Goal: Transaction & Acquisition: Book appointment/travel/reservation

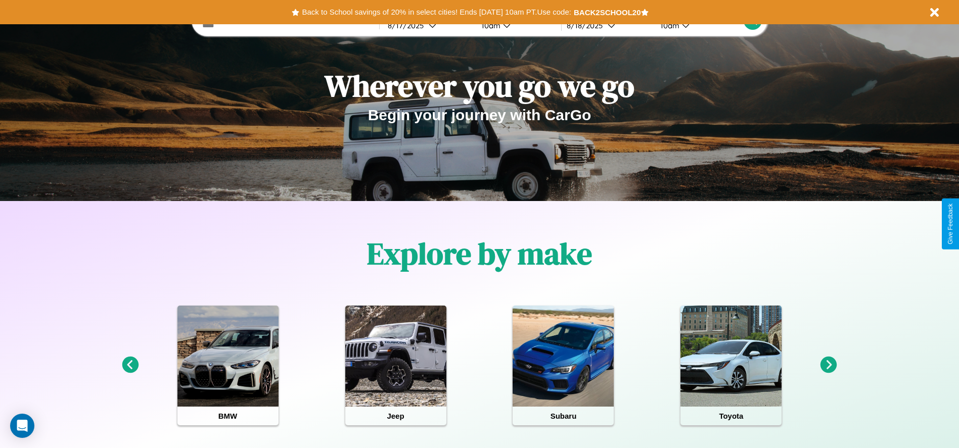
scroll to position [210, 0]
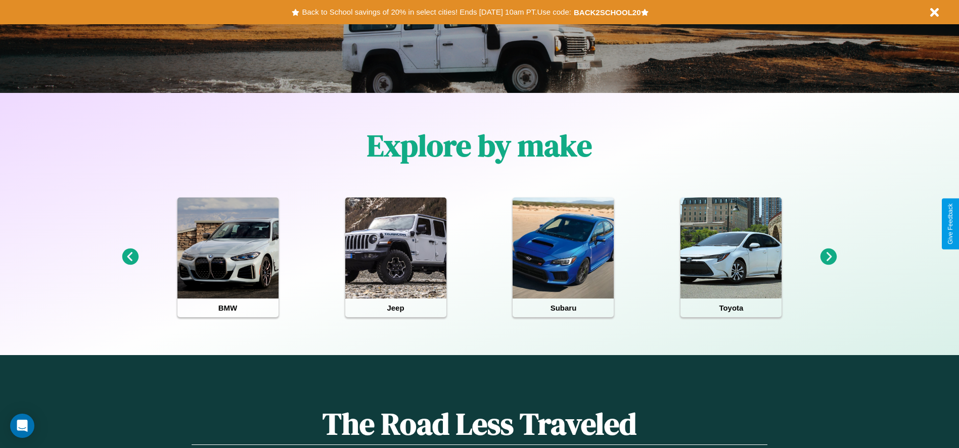
click at [828, 257] on icon at bounding box center [828, 257] width 17 height 17
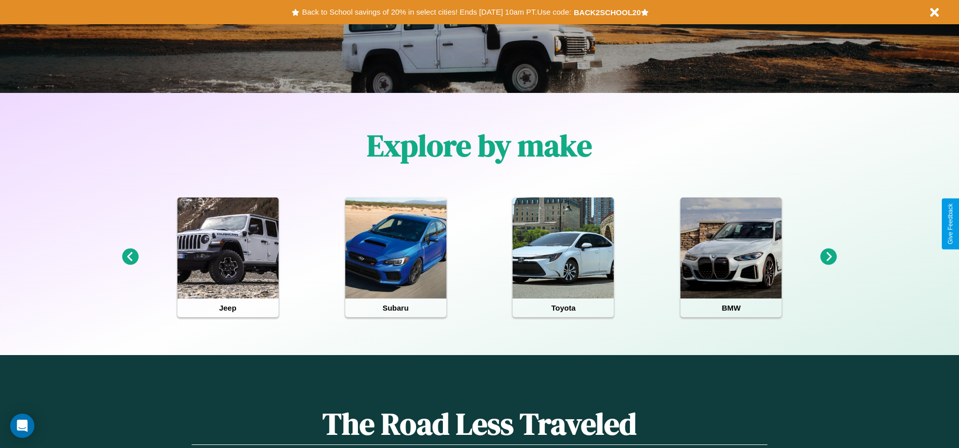
click at [130, 257] on icon at bounding box center [130, 257] width 17 height 17
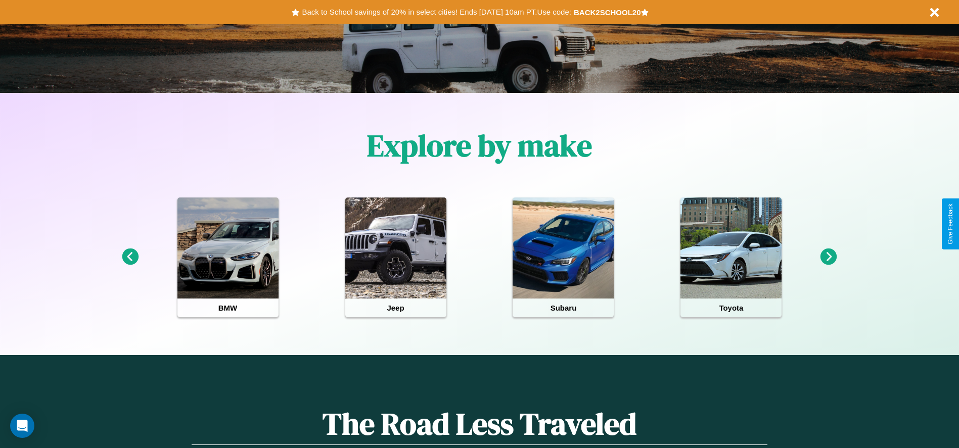
click at [130, 257] on icon at bounding box center [130, 257] width 17 height 17
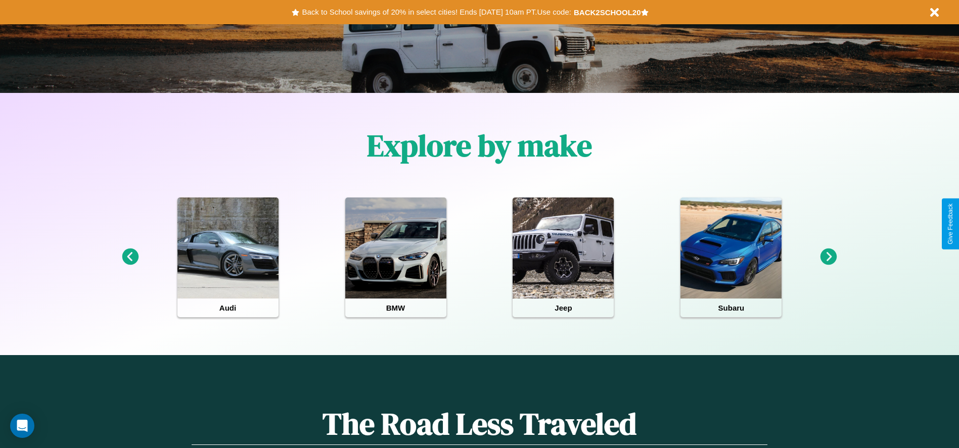
click at [828, 257] on icon at bounding box center [828, 257] width 17 height 17
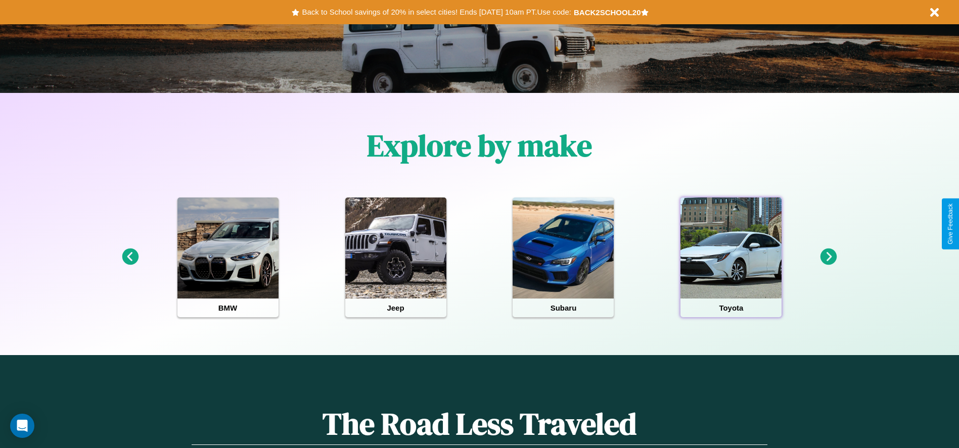
click at [731, 257] on div at bounding box center [730, 248] width 101 height 101
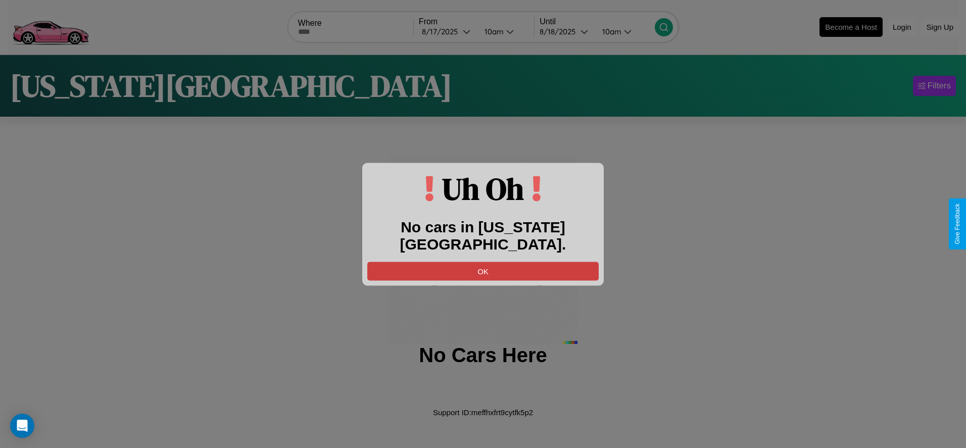
click at [483, 262] on button "OK" at bounding box center [482, 271] width 231 height 19
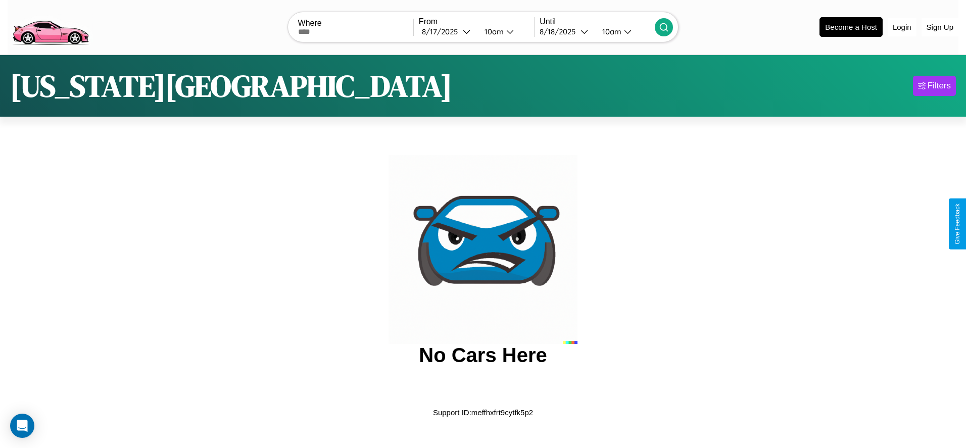
click at [355, 31] on input "text" at bounding box center [355, 32] width 115 height 8
type input "******"
click at [447, 31] on div "8 / 17 / 2025" at bounding box center [442, 32] width 41 height 10
select select "*"
select select "****"
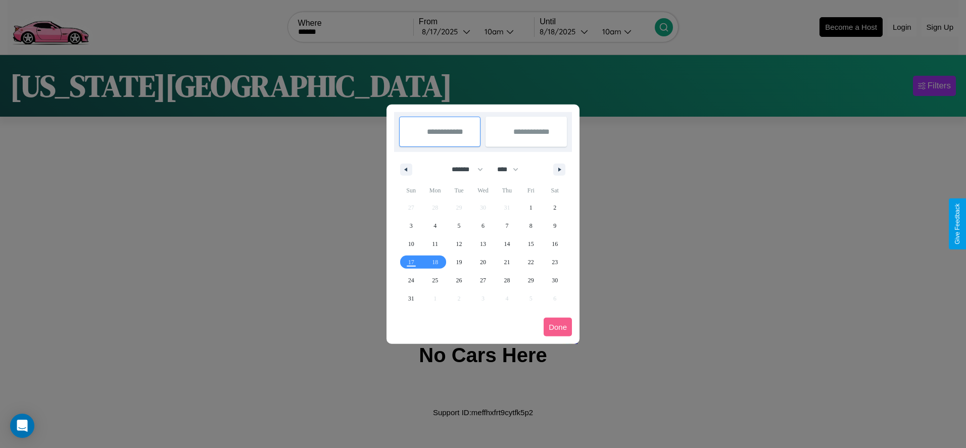
click at [463, 169] on select "******* ******** ***** ***** *** **** **** ****** ********* ******* ******** **…" at bounding box center [465, 169] width 43 height 17
select select "*"
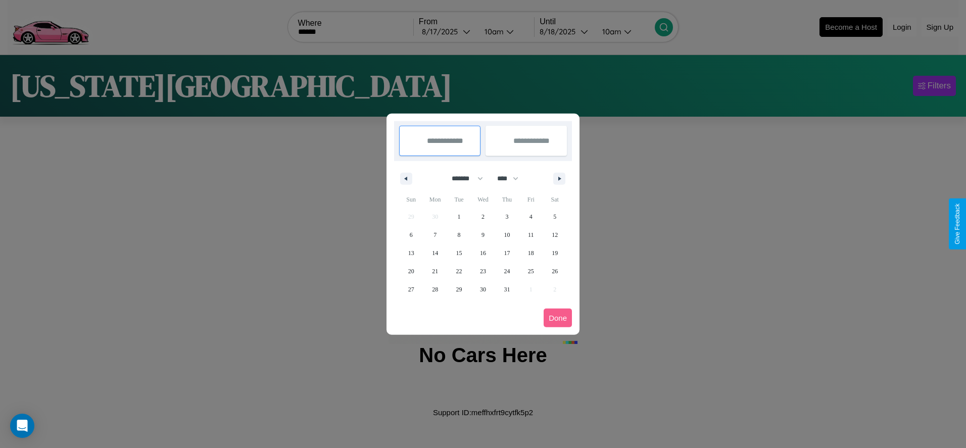
drag, startPoint x: 512, startPoint y: 178, endPoint x: 483, endPoint y: 203, distance: 38.1
click at [512, 178] on select "**** **** **** **** **** **** **** **** **** **** **** **** **** **** **** ****…" at bounding box center [507, 178] width 30 height 17
select select "****"
click at [483, 289] on span "29" at bounding box center [483, 290] width 6 height 18
type input "**********"
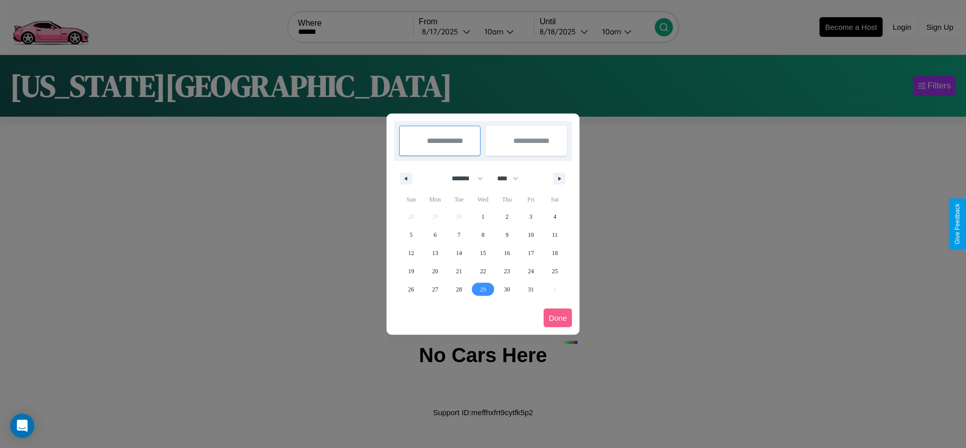
type input "**********"
click at [559, 178] on icon "button" at bounding box center [561, 179] width 5 height 4
select select "*"
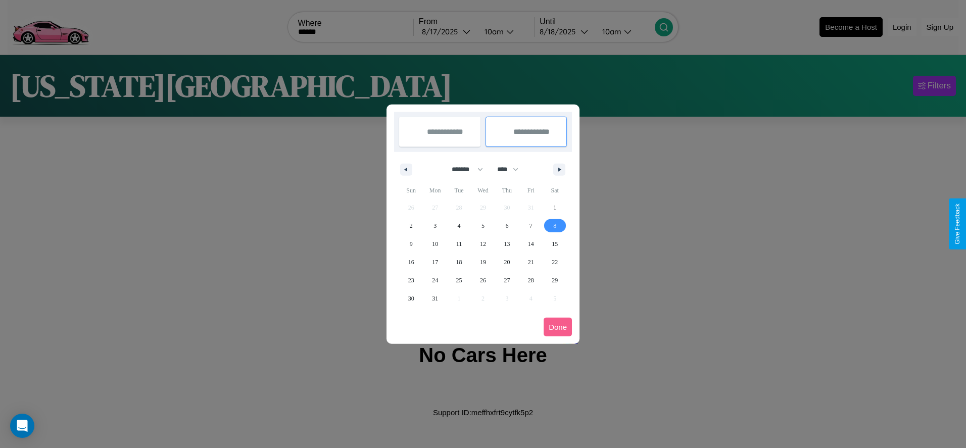
click at [555, 225] on span "8" at bounding box center [554, 226] width 3 height 18
type input "**********"
select select "*"
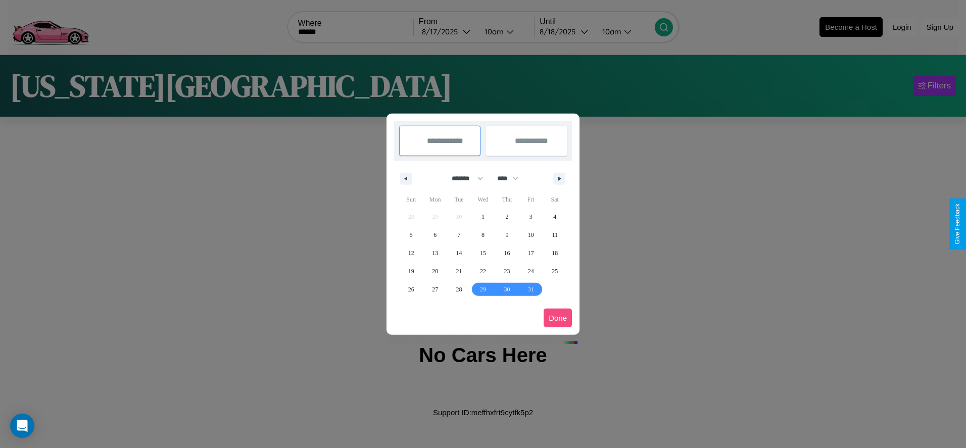
click at [558, 318] on button "Done" at bounding box center [558, 318] width 28 height 19
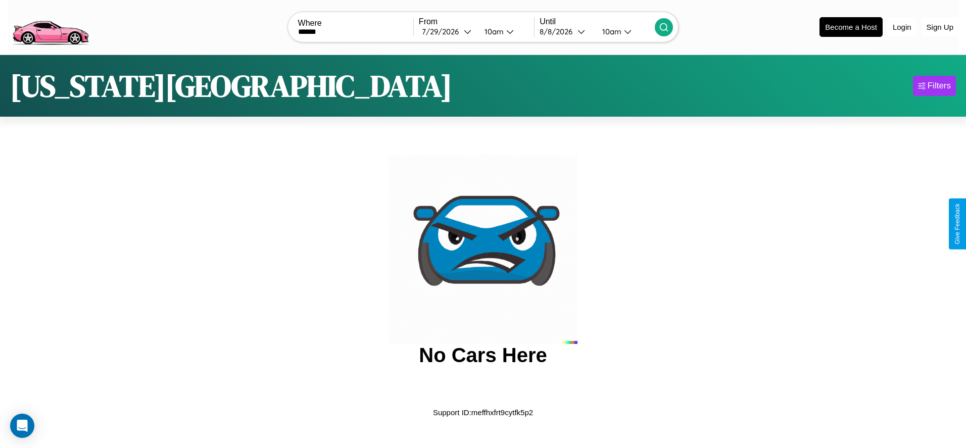
click at [664, 27] on icon at bounding box center [664, 27] width 10 height 10
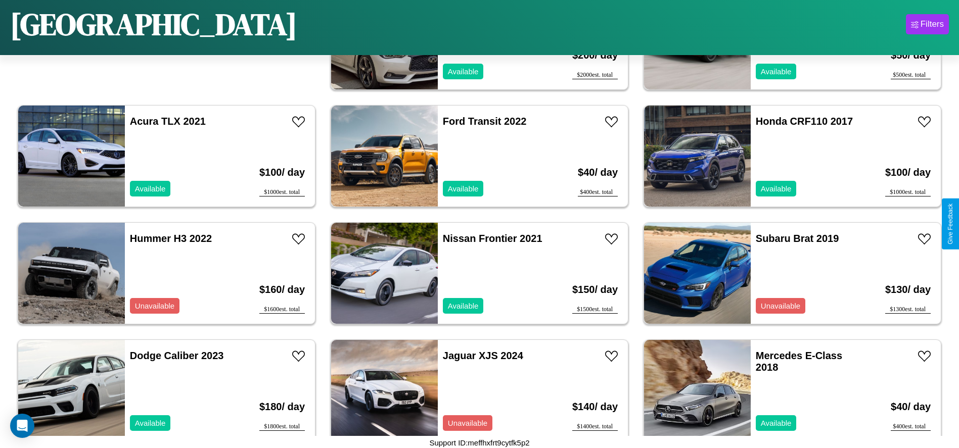
scroll to position [582, 0]
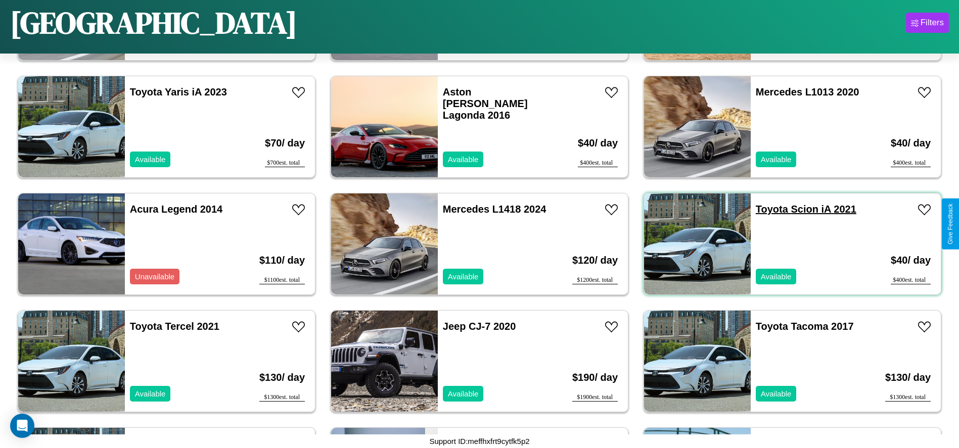
click at [765, 209] on link "Toyota Scion iA 2021" at bounding box center [806, 209] width 101 height 11
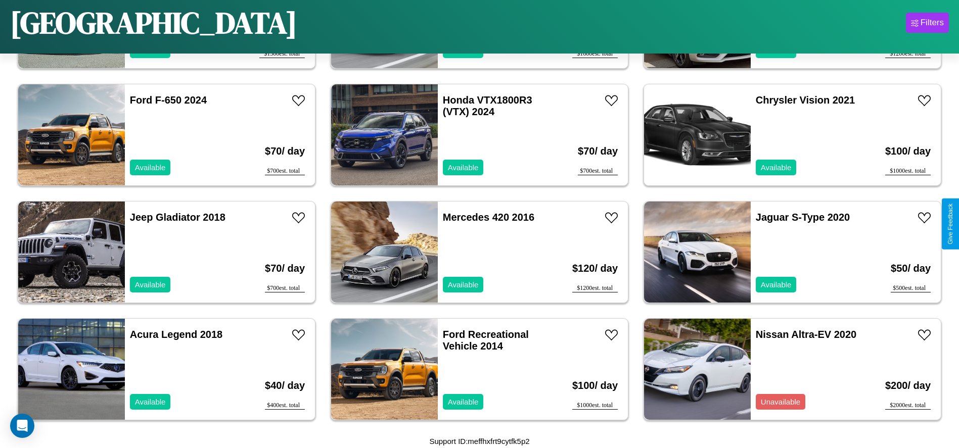
scroll to position [2458, 0]
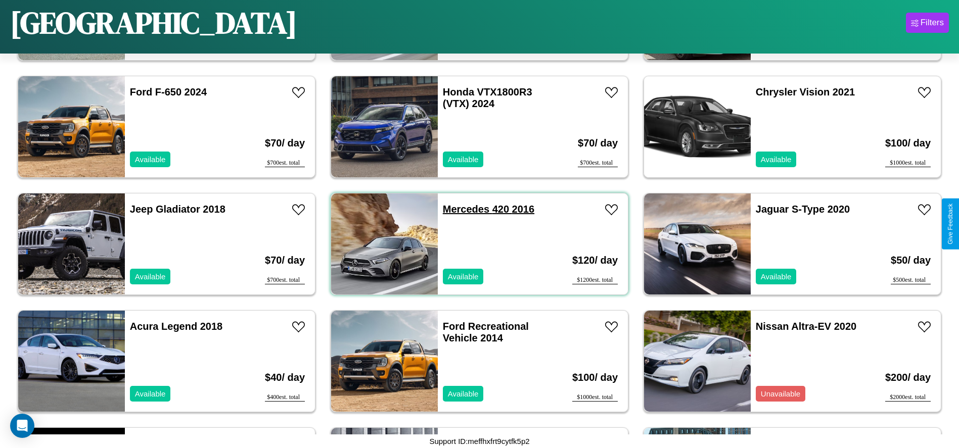
click at [462, 209] on link "Mercedes 420 2016" at bounding box center [488, 209] width 91 height 11
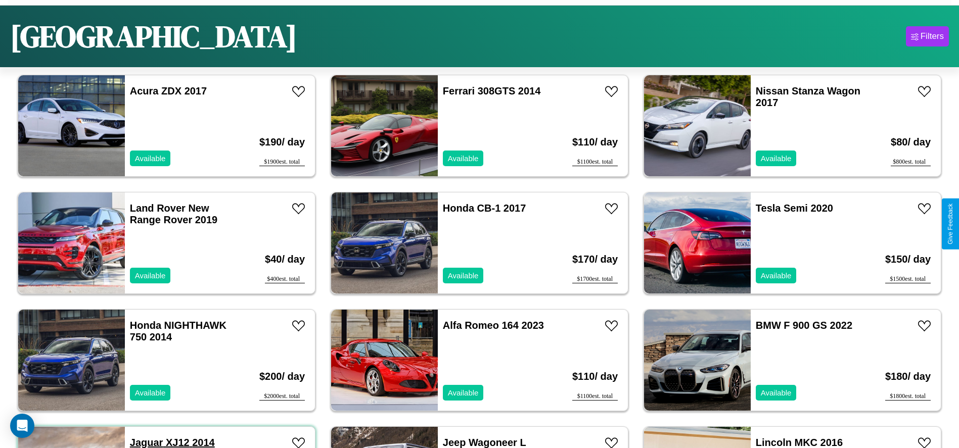
click at [145, 442] on link "Jaguar XJ12 2014" at bounding box center [172, 442] width 85 height 11
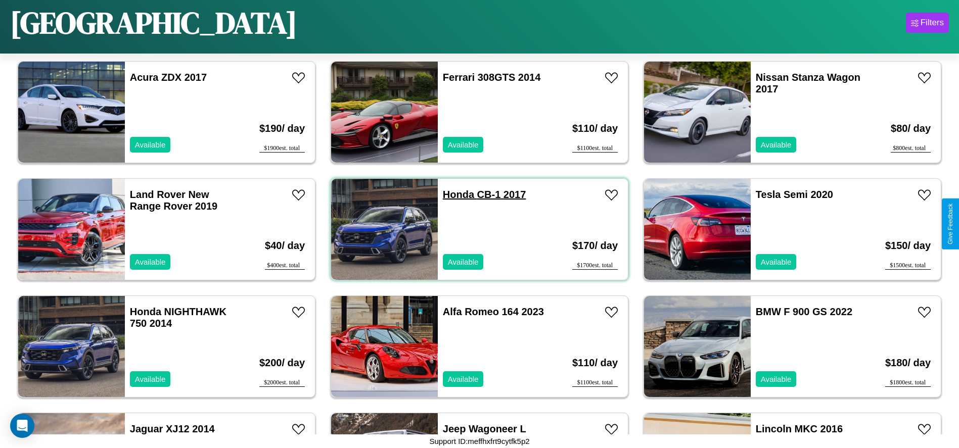
scroll to position [2810, 0]
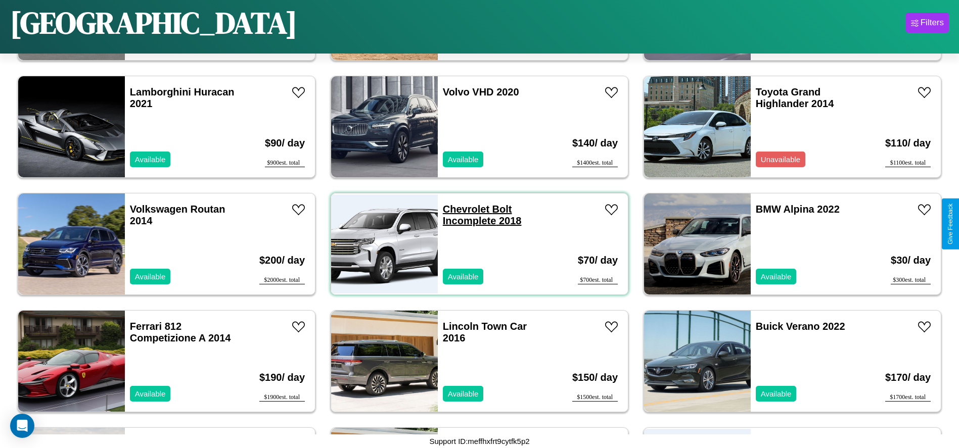
click at [462, 209] on link "Chevrolet Bolt Incomplete 2018" at bounding box center [482, 215] width 79 height 23
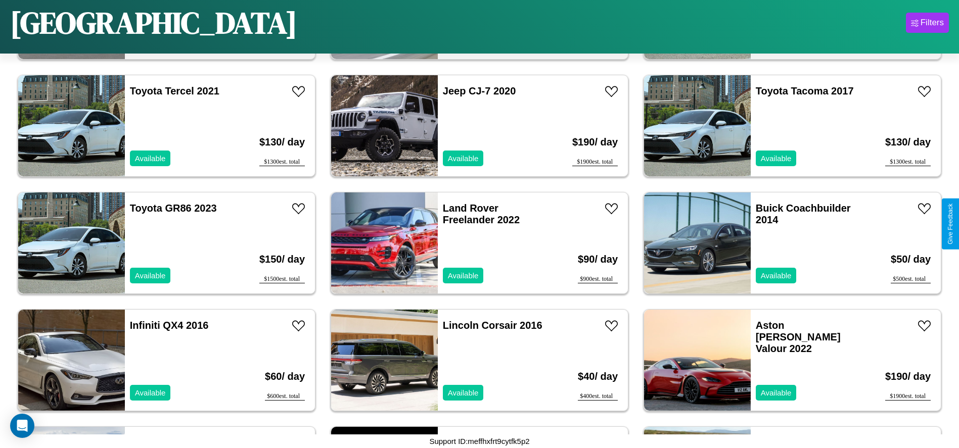
scroll to position [699, 0]
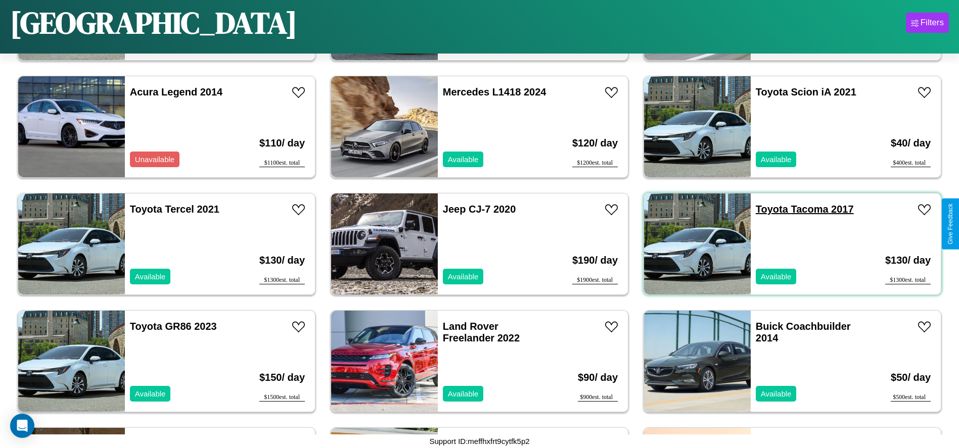
click at [765, 209] on link "Toyota Tacoma 2017" at bounding box center [805, 209] width 98 height 11
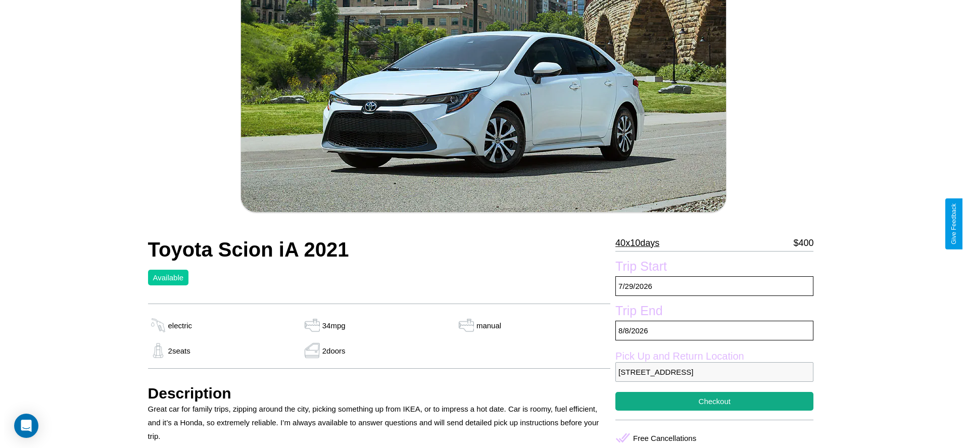
scroll to position [177, 0]
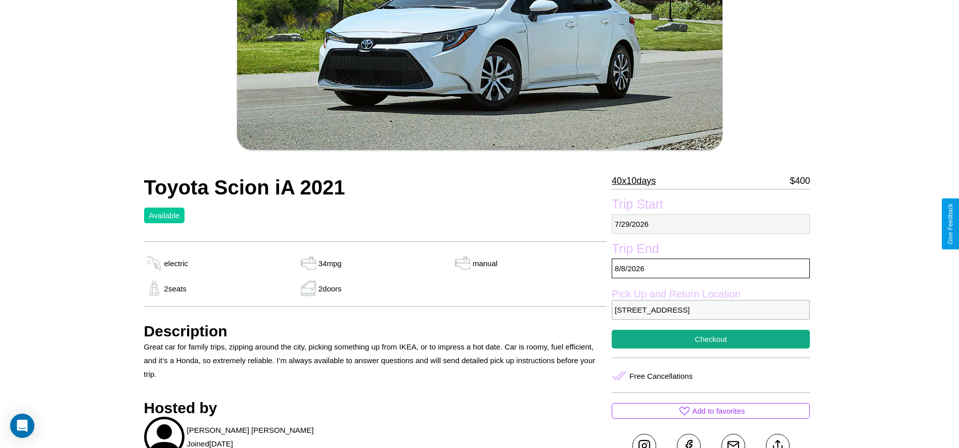
click at [711, 224] on p "7 / 29 / 2026" at bounding box center [711, 224] width 198 height 20
select select "*"
select select "****"
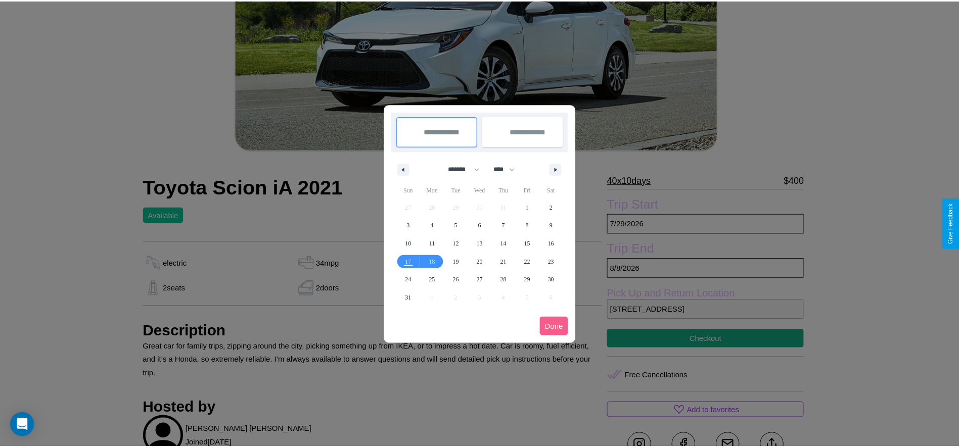
scroll to position [0, 0]
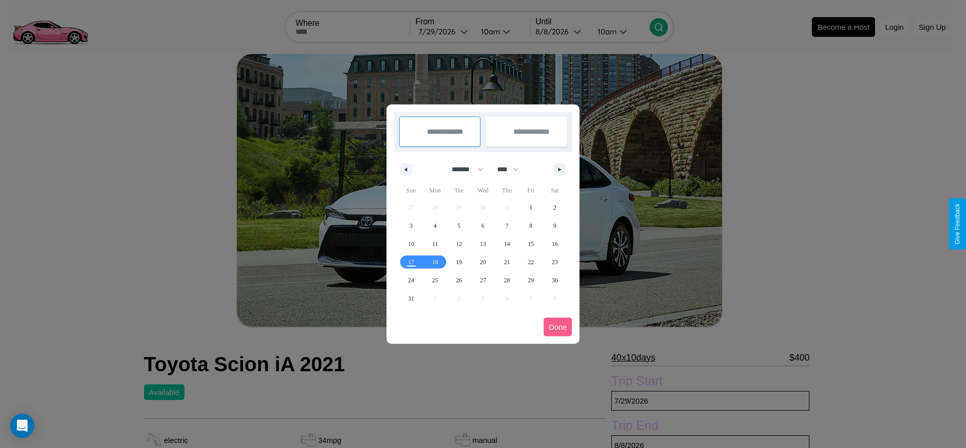
click at [444, 31] on div at bounding box center [483, 224] width 966 height 448
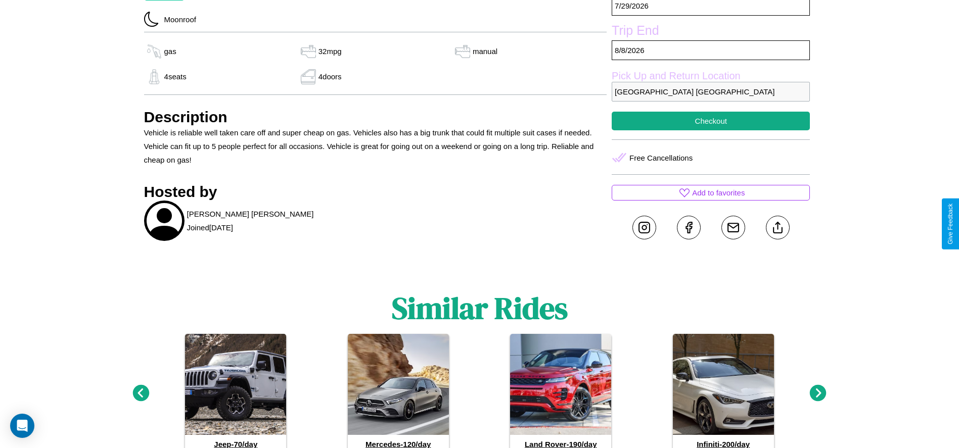
scroll to position [368, 0]
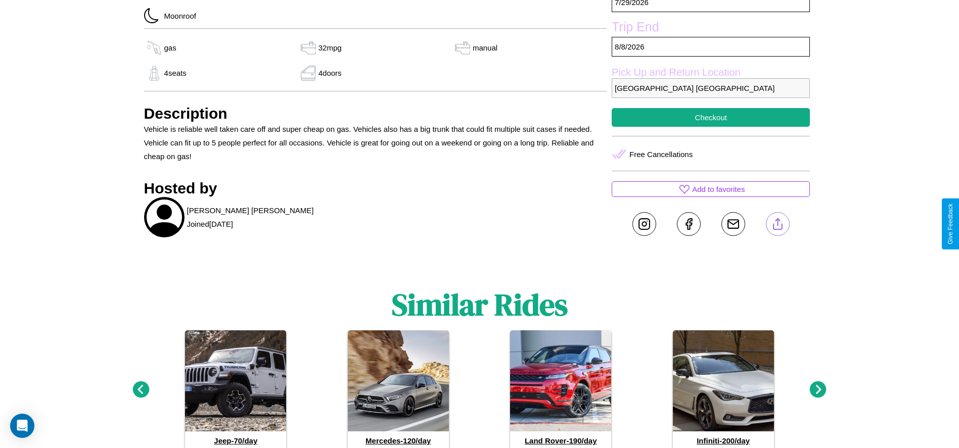
click at [777, 224] on line at bounding box center [777, 222] width 0 height 7
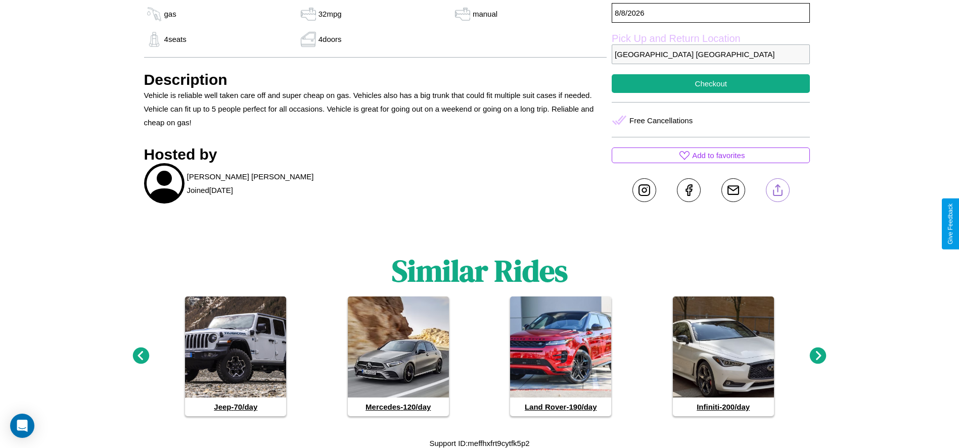
scroll to position [404, 0]
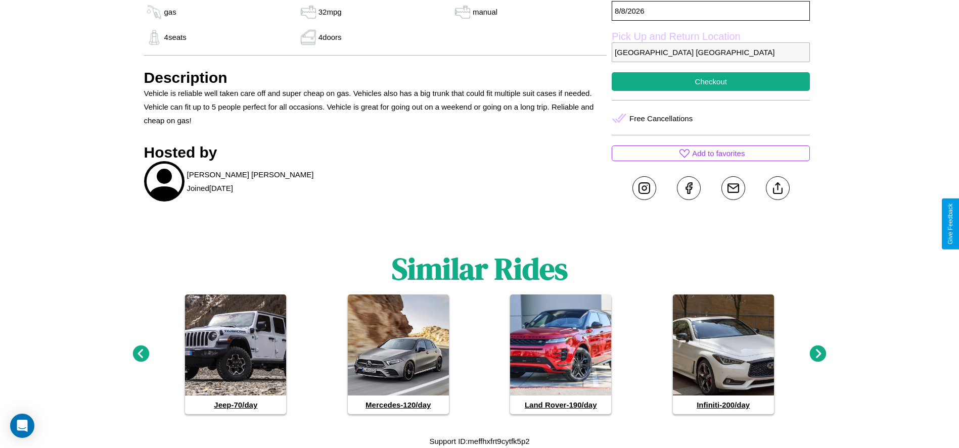
click at [818, 354] on icon at bounding box center [818, 354] width 17 height 17
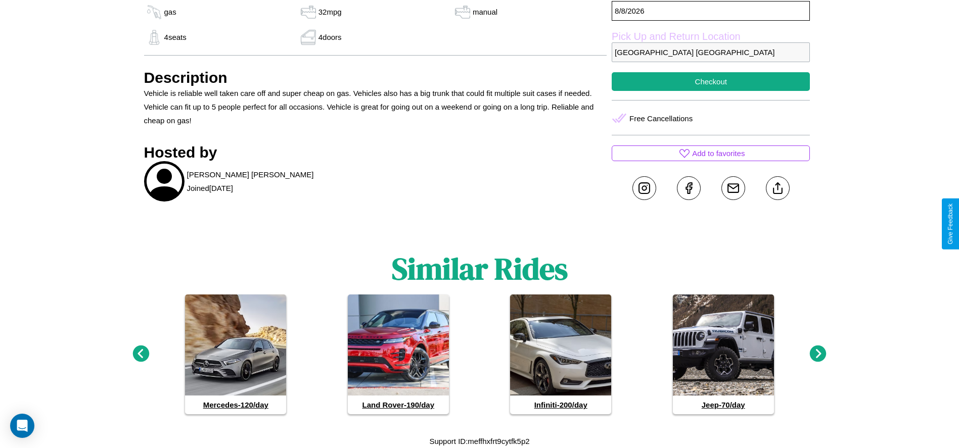
click at [818, 354] on icon at bounding box center [818, 354] width 17 height 17
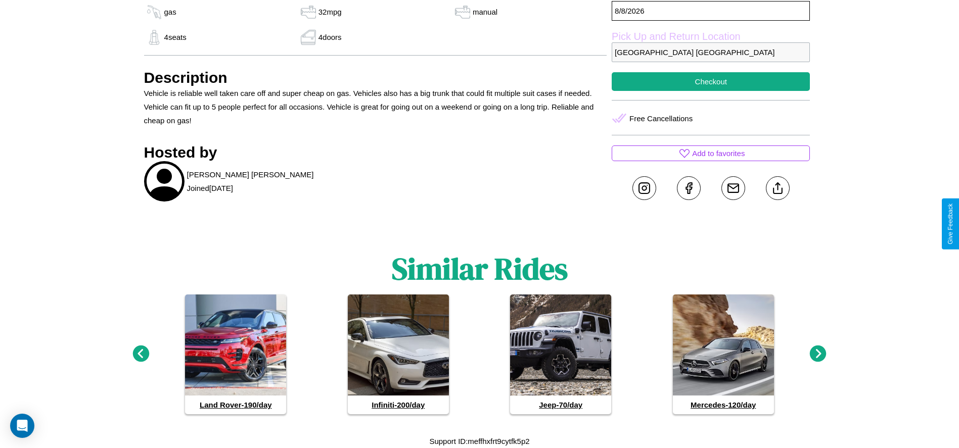
click at [818, 354] on icon at bounding box center [818, 354] width 17 height 17
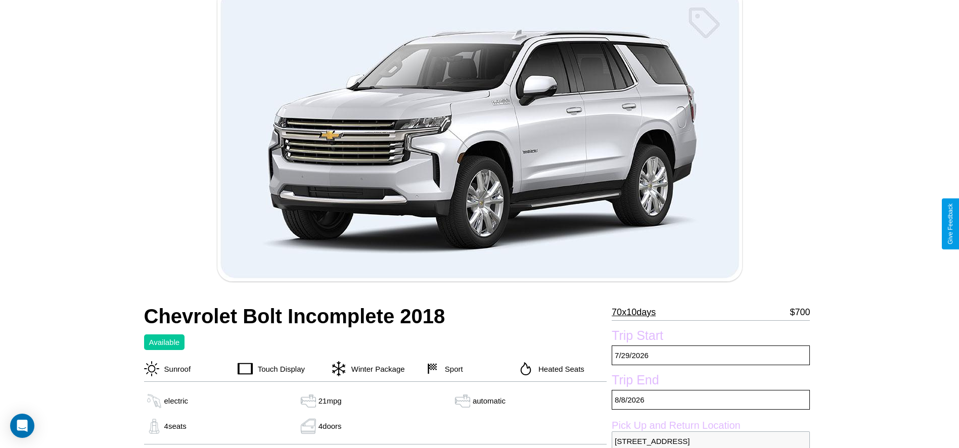
scroll to position [285, 0]
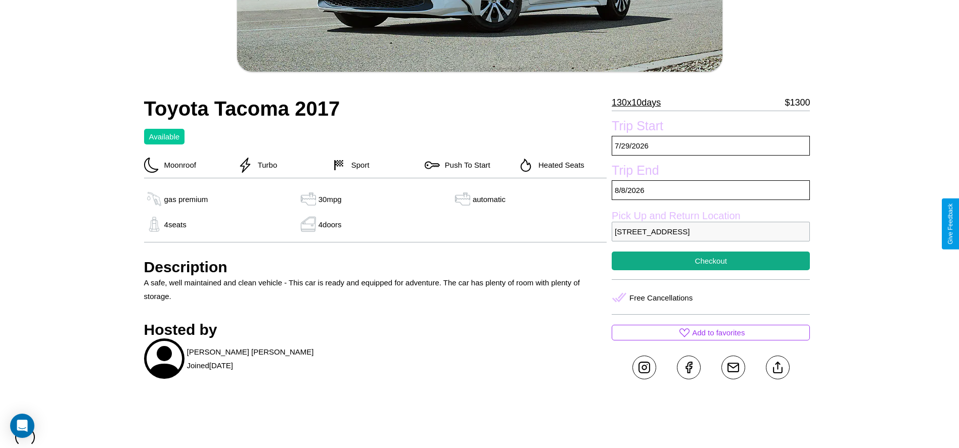
scroll to position [263, 0]
